Goal: Transaction & Acquisition: Subscribe to service/newsletter

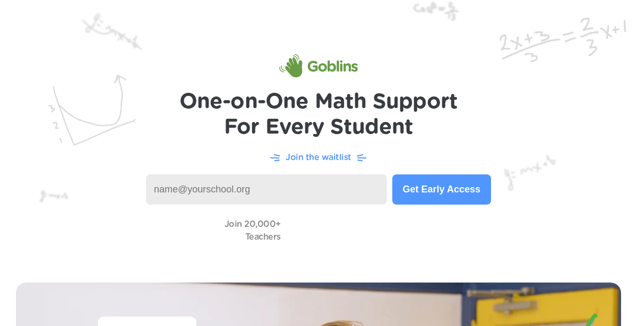
click at [358, 186] on input at bounding box center [266, 190] width 241 height 30
type input "k"
click at [439, 186] on button "Get Early Access" at bounding box center [441, 190] width 99 height 30
click at [324, 188] on input "[EMAIL_ADDRESS][DOMAIN_NAME]" at bounding box center [266, 190] width 241 height 30
type input "k"
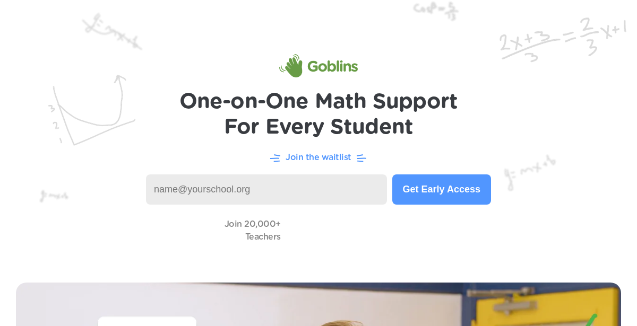
type input "K"
